Goal: Navigation & Orientation: Find specific page/section

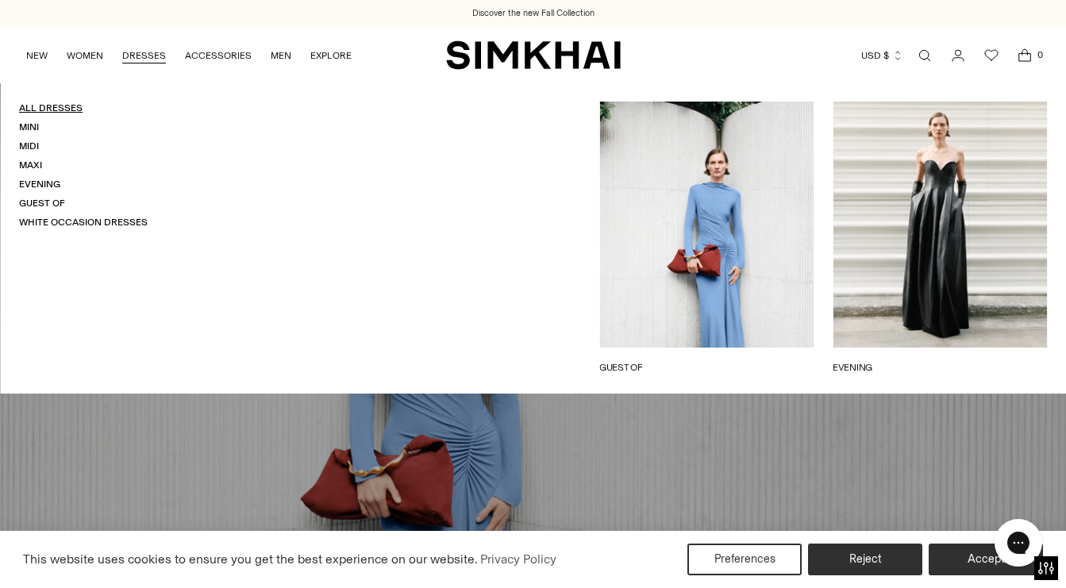
click at [62, 112] on link "All Dresses" at bounding box center [50, 107] width 63 height 11
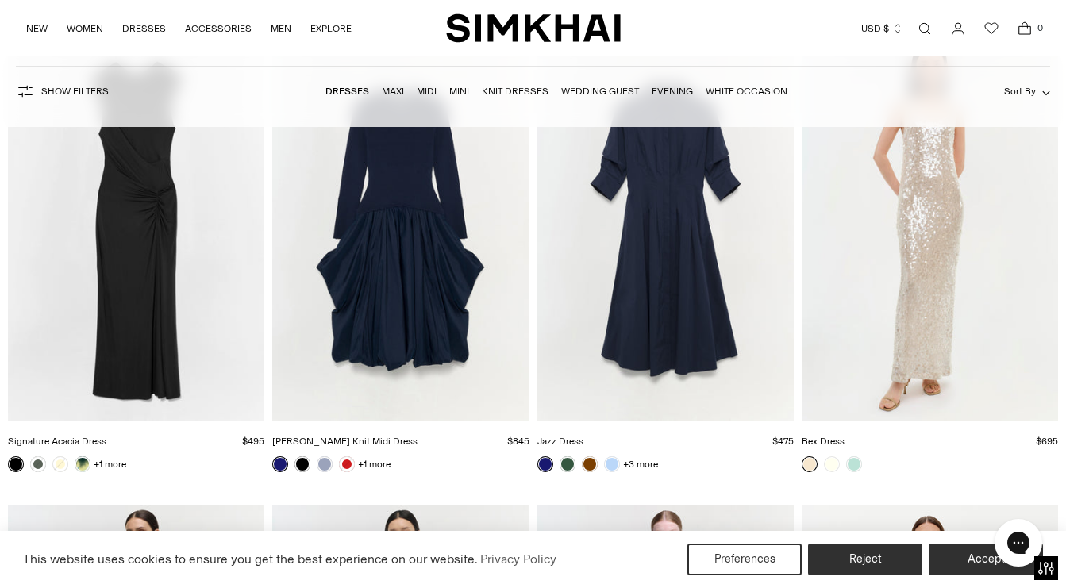
scroll to position [18737, 0]
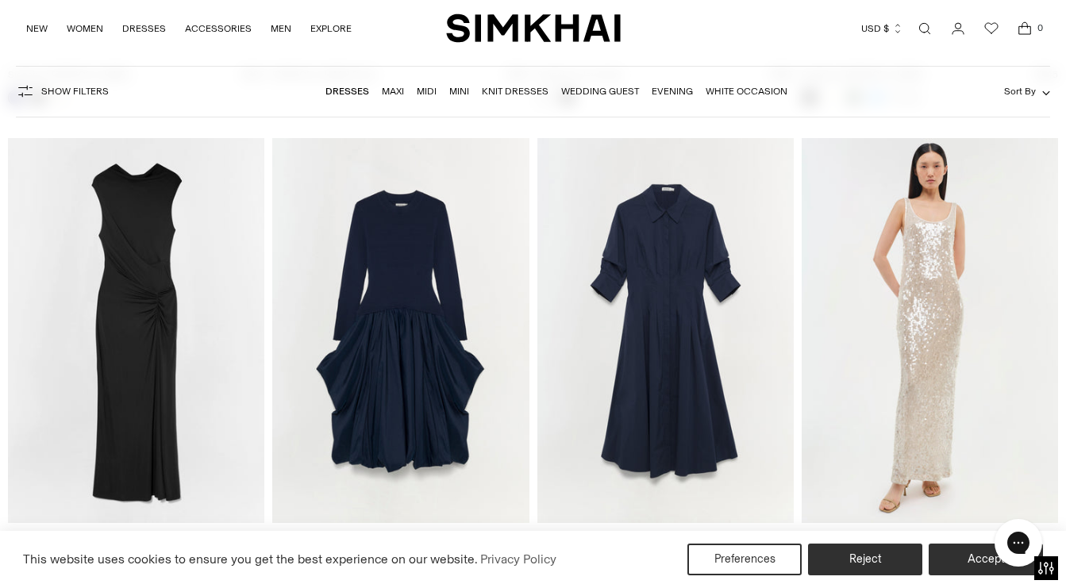
click at [497, 42] on img "SIMKHAI" at bounding box center [533, 28] width 175 height 31
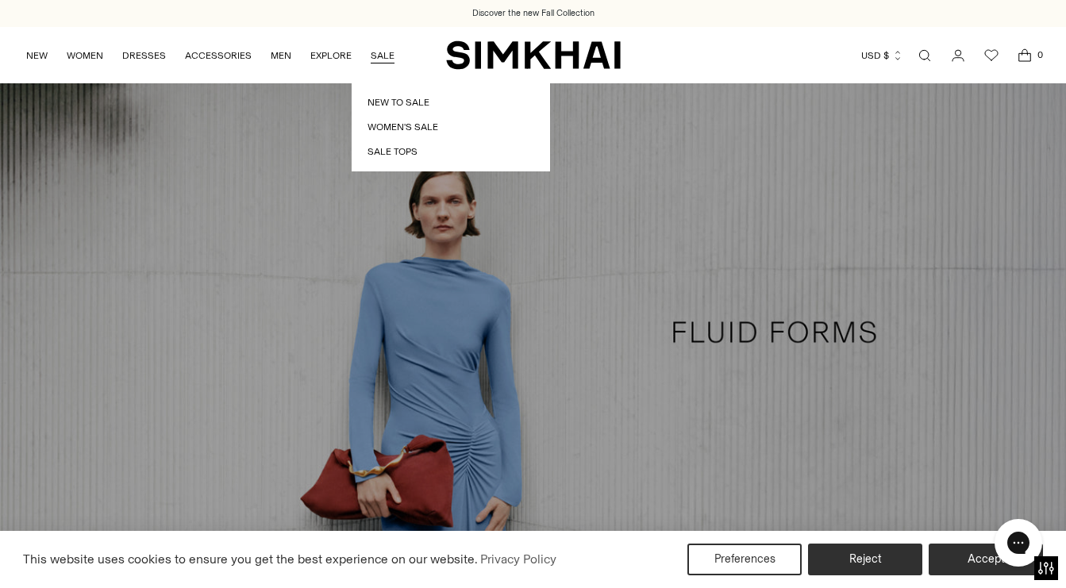
click at [385, 50] on link "SALE" at bounding box center [383, 55] width 24 height 35
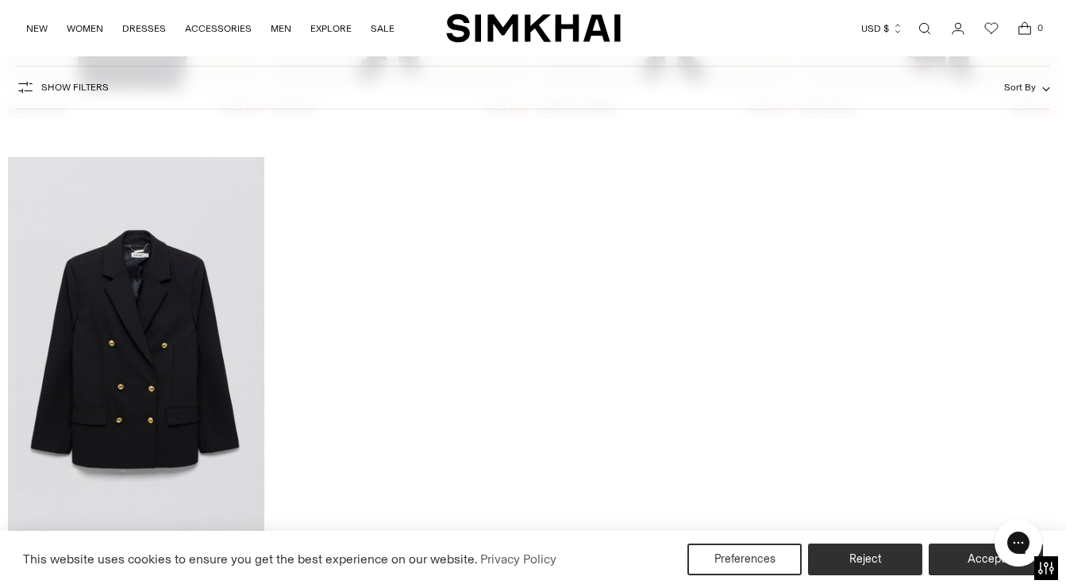
scroll to position [45731, 0]
